Goal: Information Seeking & Learning: Learn about a topic

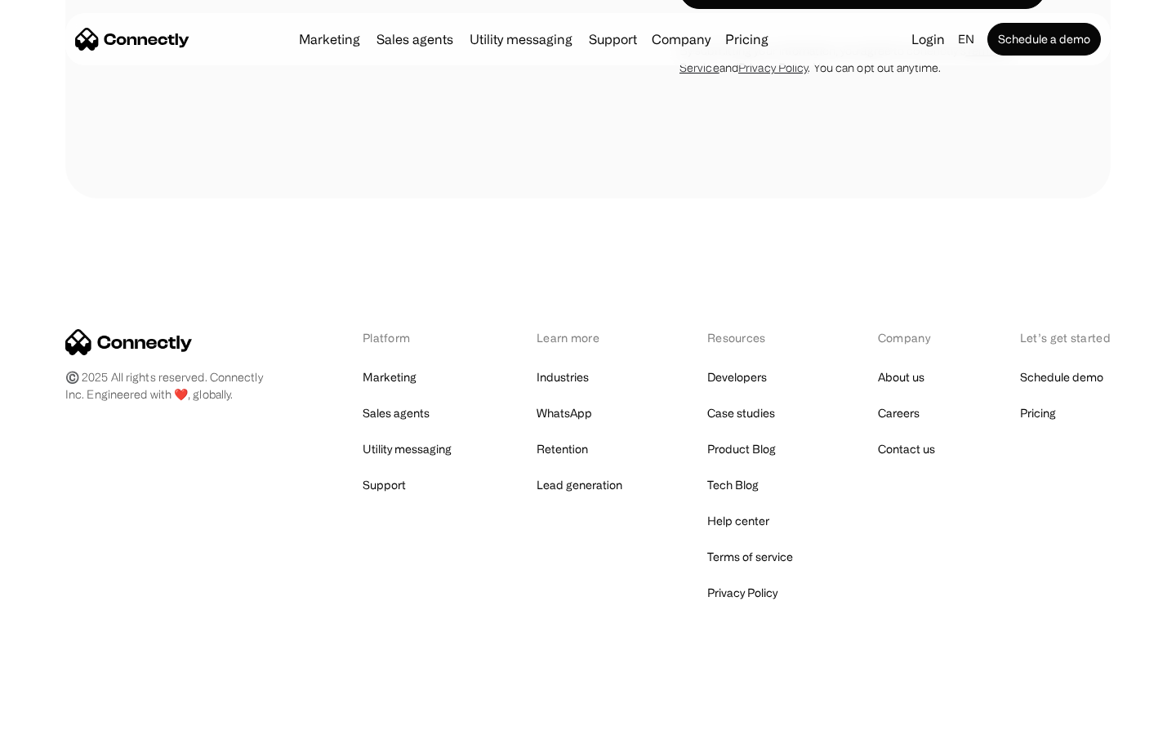
scroll to position [4987, 0]
